Goal: Transaction & Acquisition: Subscribe to service/newsletter

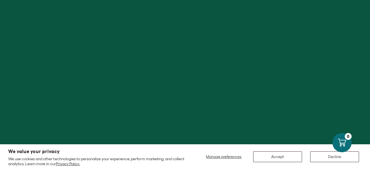
click at [282, 158] on button "Accept" at bounding box center [277, 156] width 49 height 11
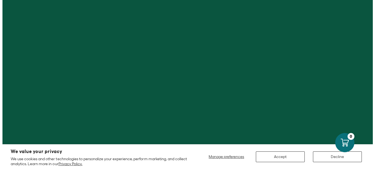
scroll to position [552, 0]
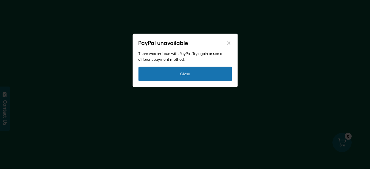
click at [231, 42] on icon "Close" at bounding box center [228, 43] width 5 height 5
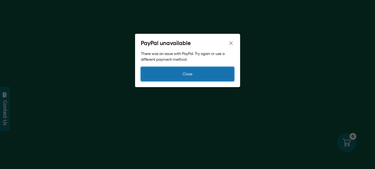
click at [193, 72] on button "Close" at bounding box center [188, 74] width 94 height 15
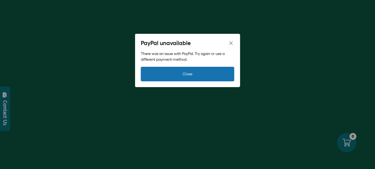
click at [230, 43] on icon "Close" at bounding box center [231, 43] width 5 height 5
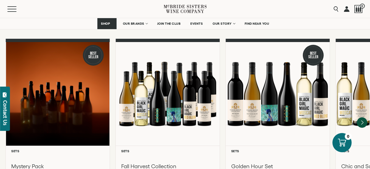
scroll to position [468, 0]
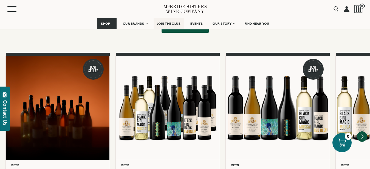
click at [173, 22] on span "JOIN THE CLUB" at bounding box center [169, 24] width 24 height 4
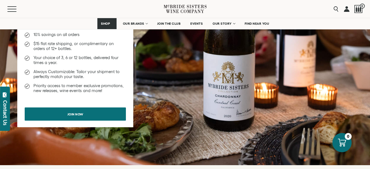
scroll to position [521, 0]
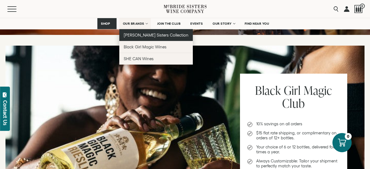
click at [142, 33] on span "[PERSON_NAME] Sisters Collection" at bounding box center [156, 35] width 65 height 5
